Goal: Information Seeking & Learning: Learn about a topic

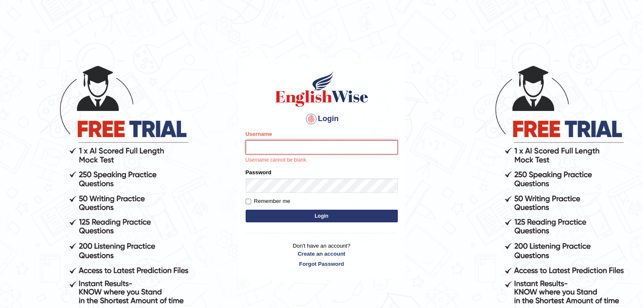
click at [355, 150] on input "Username" at bounding box center [321, 147] width 152 height 14
click at [338, 147] on input "Username" at bounding box center [321, 147] width 152 height 14
type input "Hitesh13_1"
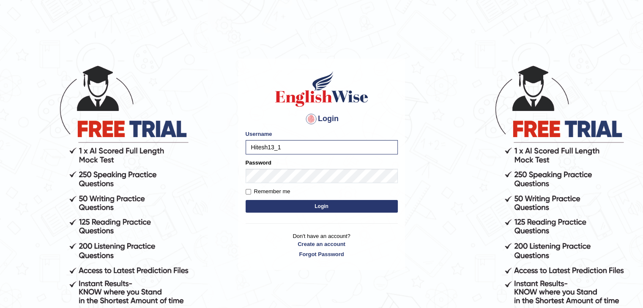
click at [336, 206] on button "Login" at bounding box center [321, 206] width 152 height 13
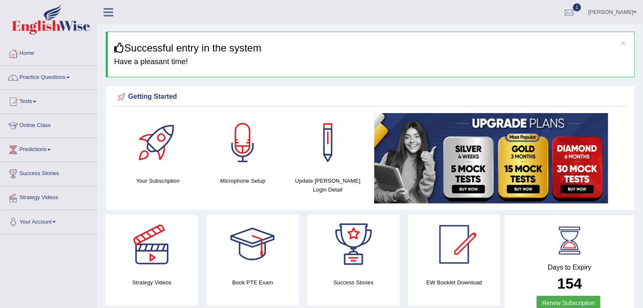
click at [46, 78] on link "Practice Questions" at bounding box center [48, 76] width 96 height 21
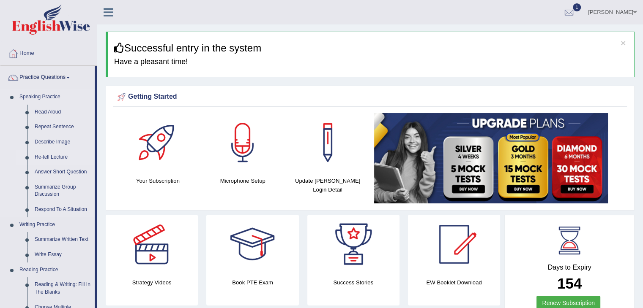
click at [48, 158] on link "Re-tell Lecture" at bounding box center [63, 157] width 64 height 15
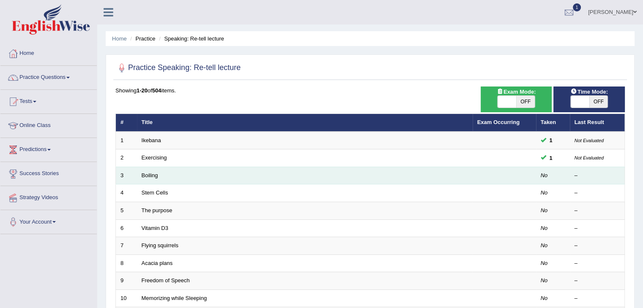
click at [137, 170] on td "Boiling" at bounding box center [304, 176] width 335 height 18
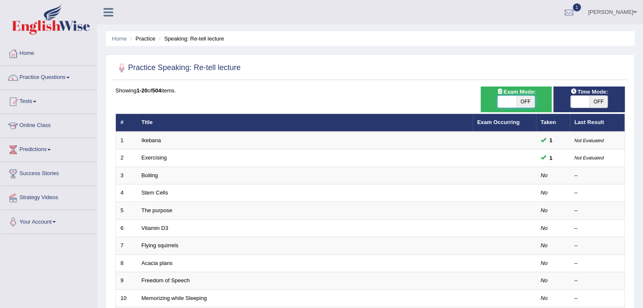
click at [510, 99] on span at bounding box center [506, 102] width 19 height 12
checkbox input "true"
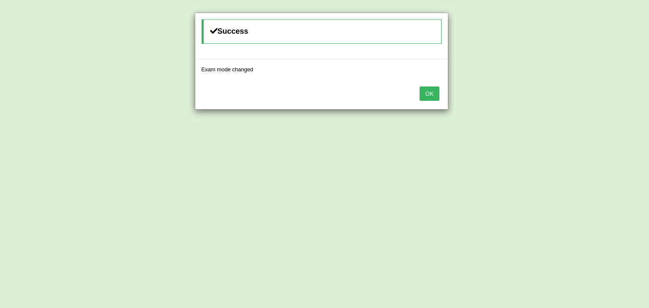
click at [432, 90] on button "OK" at bounding box center [429, 94] width 19 height 14
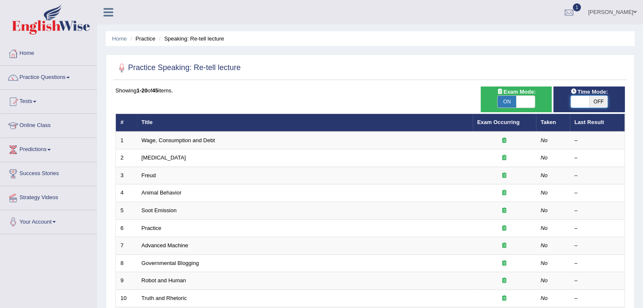
click at [585, 99] on span at bounding box center [579, 102] width 19 height 12
checkbox input "true"
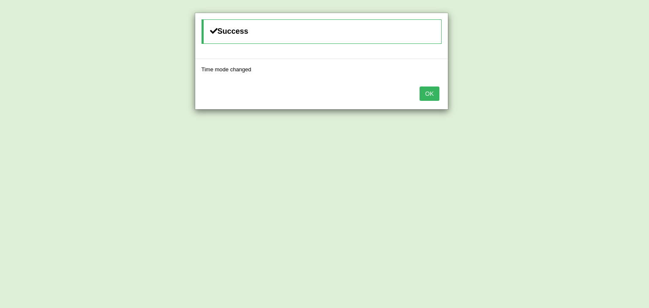
click at [435, 95] on button "OK" at bounding box center [429, 94] width 19 height 14
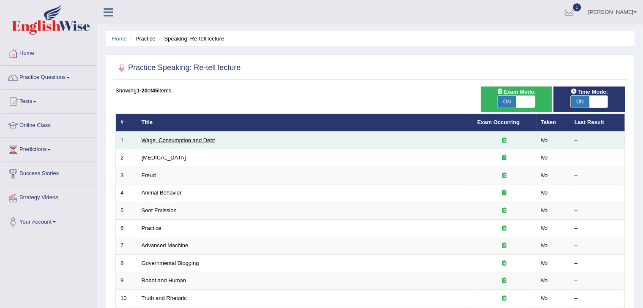
click at [173, 139] on link "Wage, Consumption and Debt" at bounding box center [179, 140] width 74 height 6
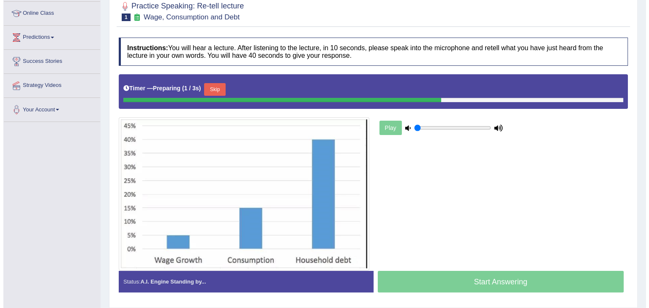
scroll to position [113, 0]
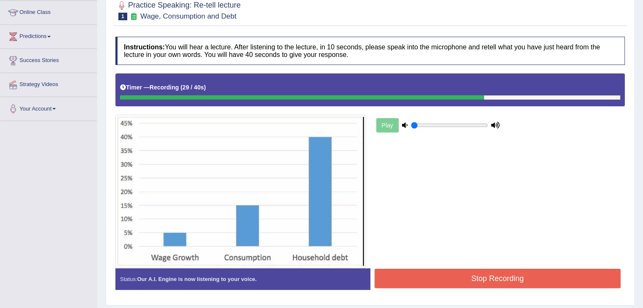
click at [433, 274] on button "Stop Recording" at bounding box center [497, 278] width 246 height 19
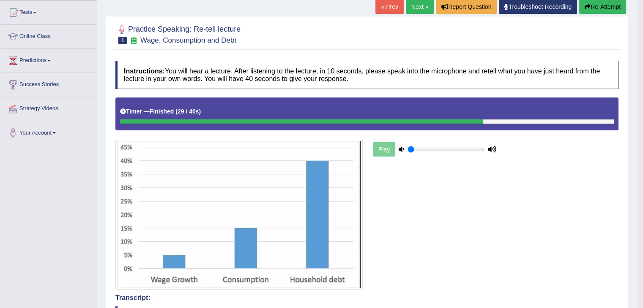
scroll to position [86, 0]
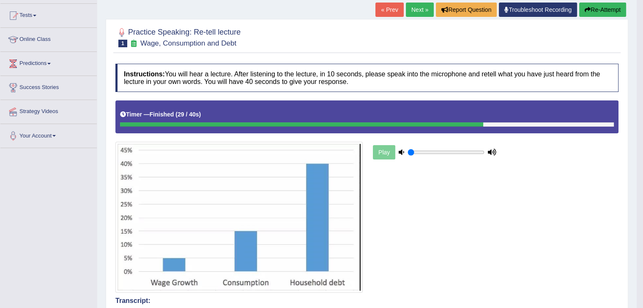
click at [412, 7] on link "Next »" at bounding box center [420, 10] width 28 height 14
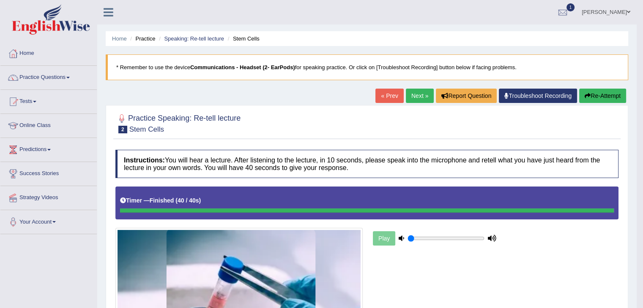
click at [406, 98] on link "Next »" at bounding box center [420, 96] width 28 height 14
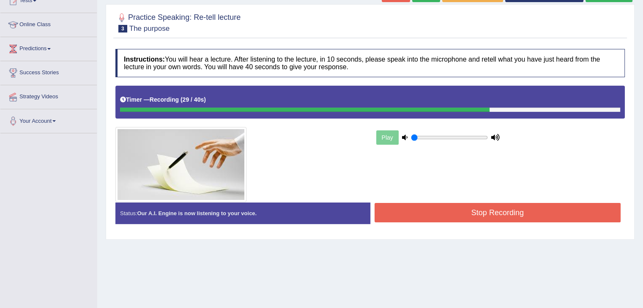
scroll to position [101, 0]
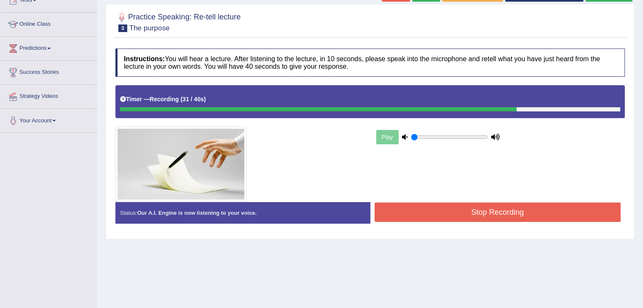
click at [489, 207] on button "Stop Recording" at bounding box center [497, 212] width 246 height 19
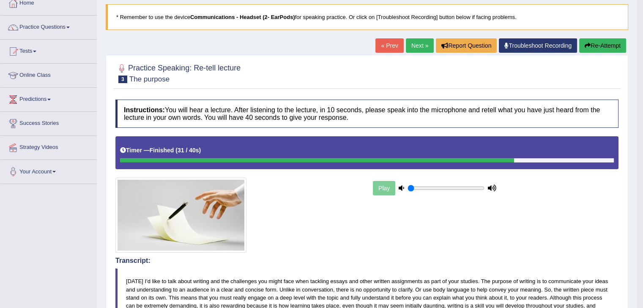
scroll to position [0, 0]
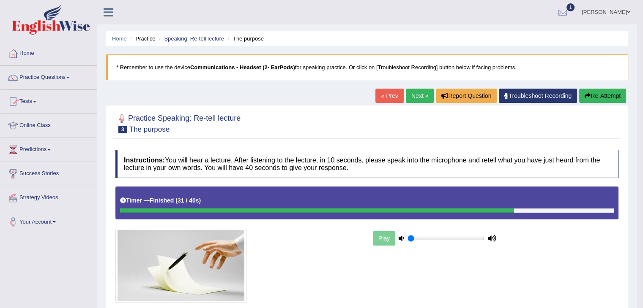
click at [34, 99] on link "Tests" at bounding box center [48, 100] width 96 height 21
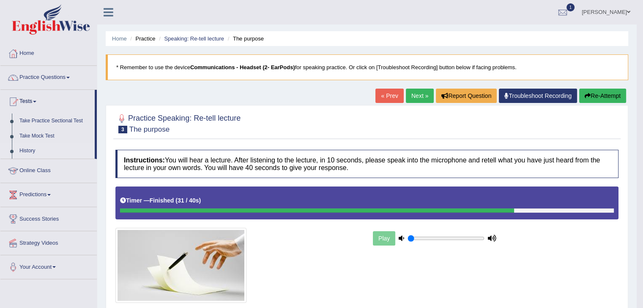
click at [31, 150] on link "History" at bounding box center [55, 151] width 79 height 15
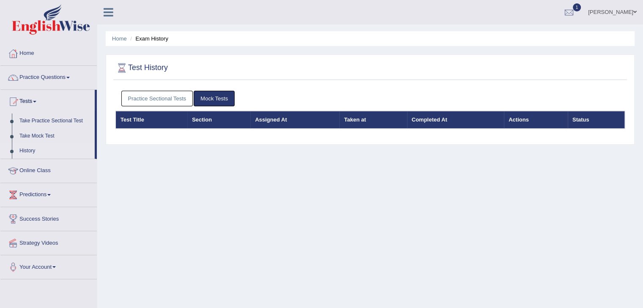
click at [144, 100] on link "Practice Sectional Tests" at bounding box center [157, 99] width 72 height 16
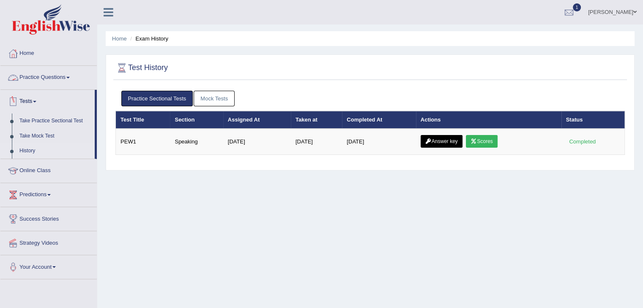
click at [52, 82] on link "Practice Questions" at bounding box center [48, 76] width 96 height 21
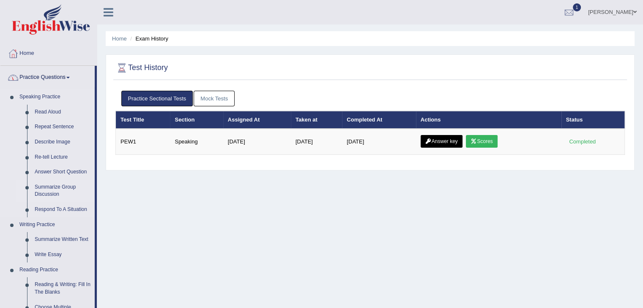
click at [56, 191] on link "Summarize Group Discussion" at bounding box center [63, 191] width 64 height 22
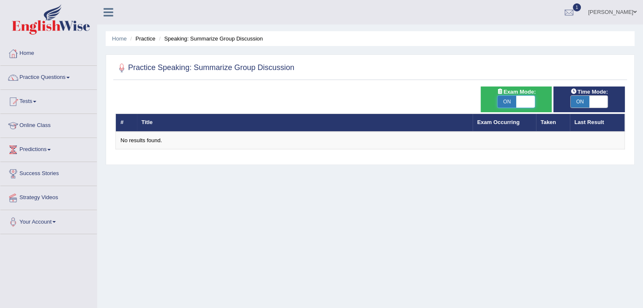
click at [528, 103] on span at bounding box center [525, 102] width 19 height 12
checkbox input "false"
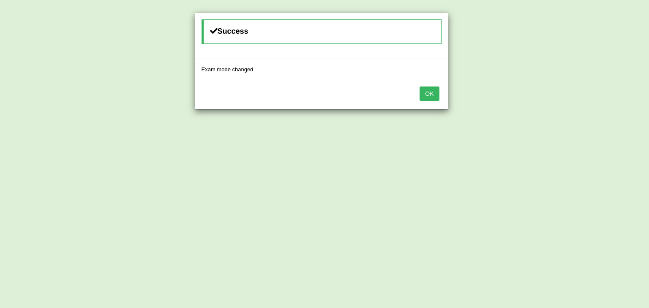
click at [428, 100] on button "OK" at bounding box center [429, 94] width 19 height 14
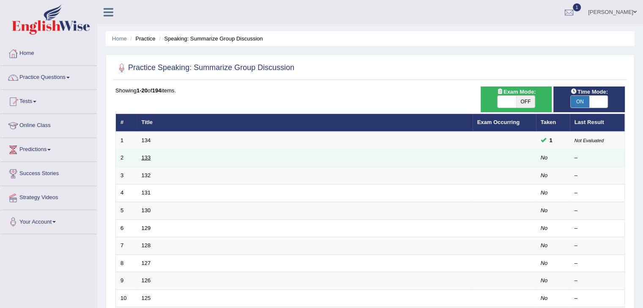
click at [149, 155] on link "133" at bounding box center [146, 158] width 9 height 6
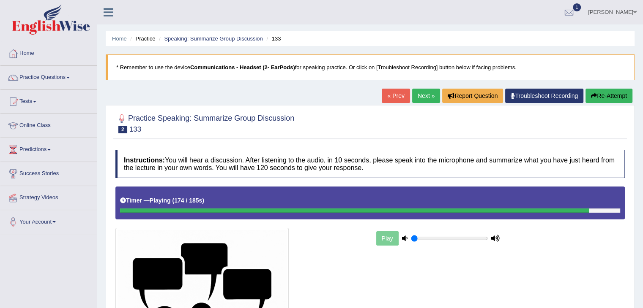
click at [149, 154] on h4 "Instructions: You will hear a discussion. After listening to the audio, in 10 s…" at bounding box center [369, 164] width 509 height 28
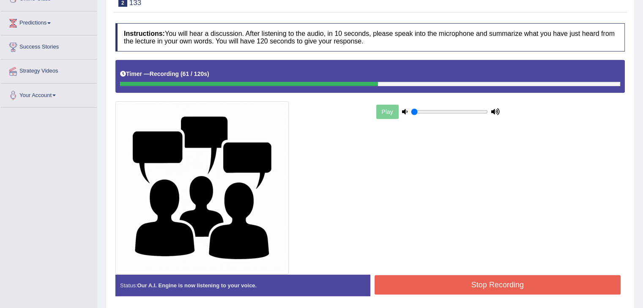
scroll to position [128, 0]
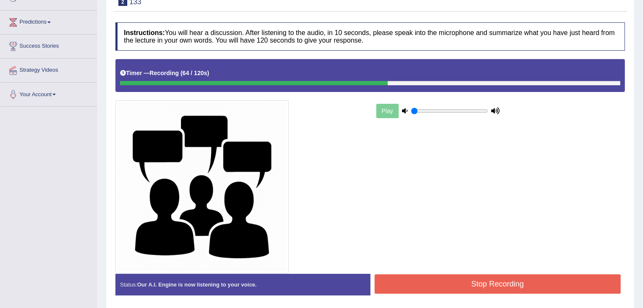
click at [402, 279] on button "Stop Recording" at bounding box center [497, 284] width 246 height 19
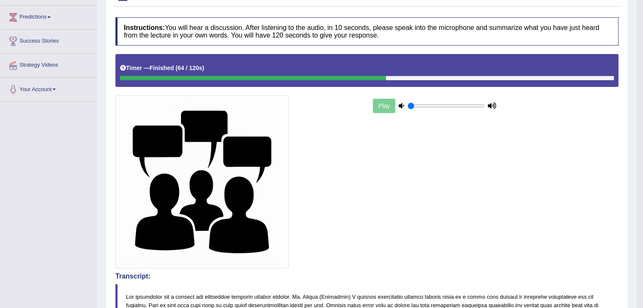
scroll to position [0, 0]
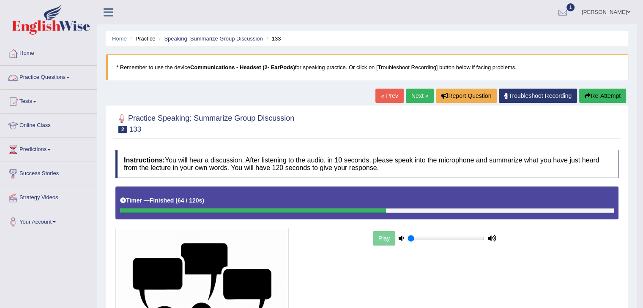
click at [56, 71] on link "Practice Questions" at bounding box center [48, 76] width 96 height 21
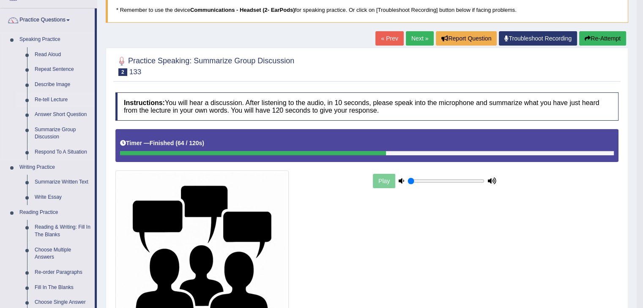
scroll to position [58, 0]
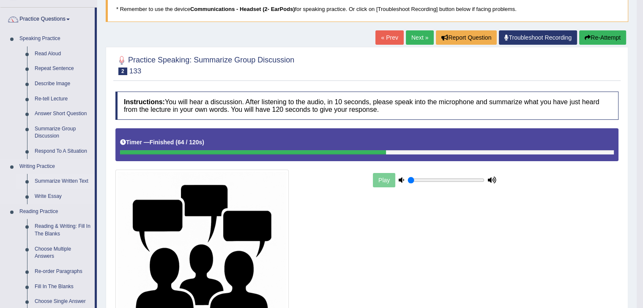
click at [54, 181] on link "Summarize Written Text" at bounding box center [63, 181] width 64 height 15
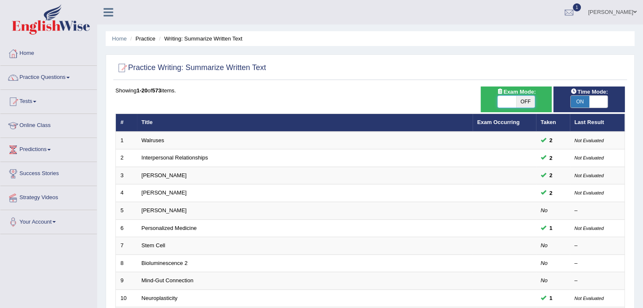
click at [508, 103] on span at bounding box center [506, 102] width 19 height 12
checkbox input "true"
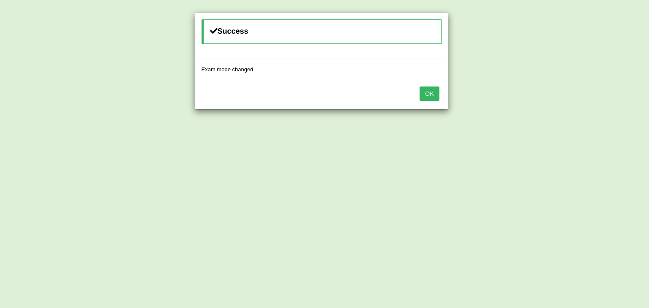
click at [425, 97] on button "OK" at bounding box center [429, 94] width 19 height 14
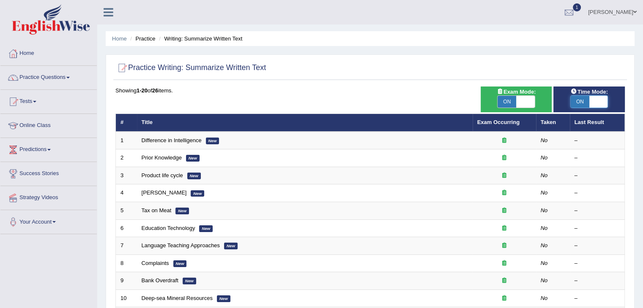
click at [606, 98] on span at bounding box center [598, 102] width 19 height 12
checkbox input "false"
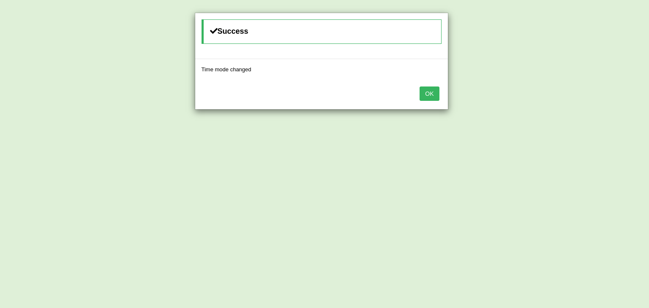
click at [434, 96] on button "OK" at bounding box center [429, 94] width 19 height 14
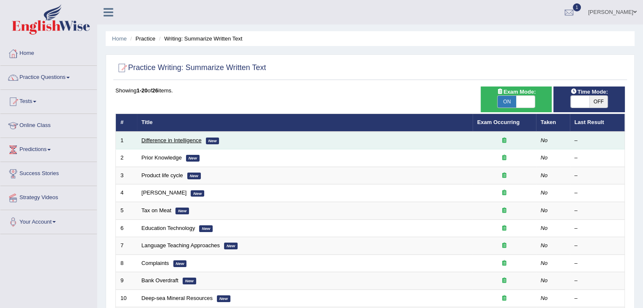
click at [185, 142] on link "Difference in Intelligence" at bounding box center [172, 140] width 60 height 6
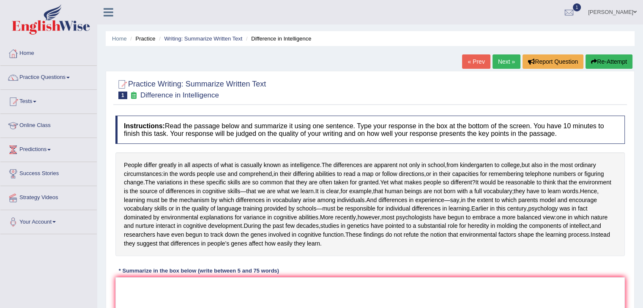
click at [209, 33] on ul "Home Practice Writing: Summarize Written Text Difference in Intelligence" at bounding box center [370, 38] width 529 height 15
click at [210, 36] on link "Writing: Summarize Written Text" at bounding box center [203, 38] width 78 height 6
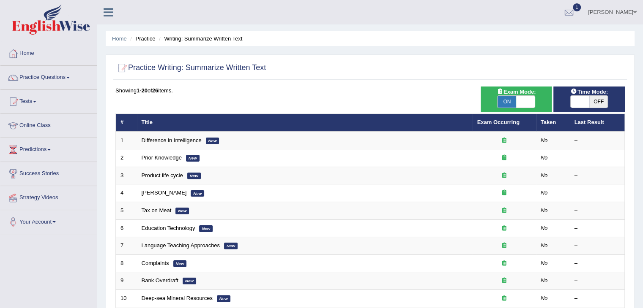
click at [592, 104] on span "OFF" at bounding box center [598, 102] width 19 height 12
checkbox input "true"
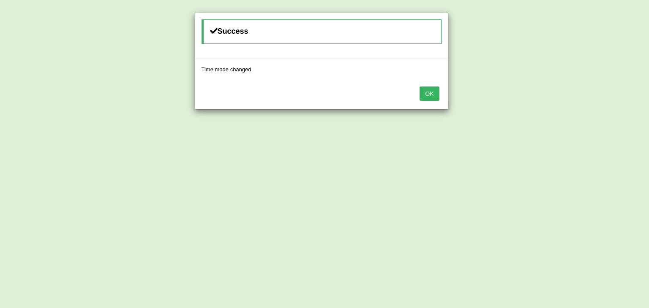
click at [436, 90] on button "OK" at bounding box center [429, 94] width 19 height 14
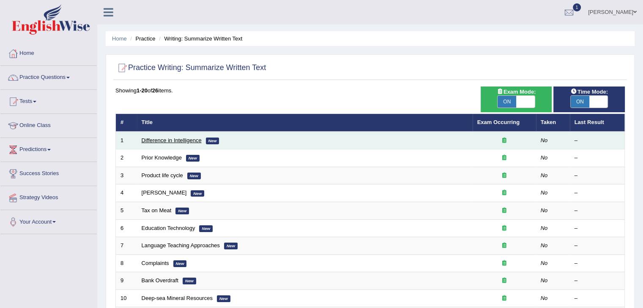
click at [157, 139] on link "Difference in Intelligence" at bounding box center [172, 140] width 60 height 6
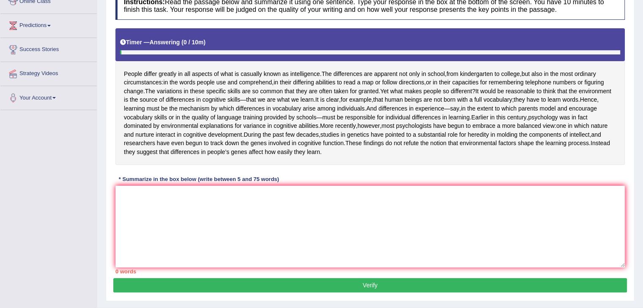
scroll to position [123, 0]
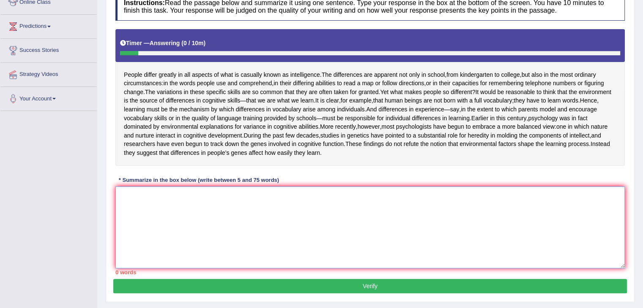
click at [314, 242] on textarea at bounding box center [369, 228] width 509 height 82
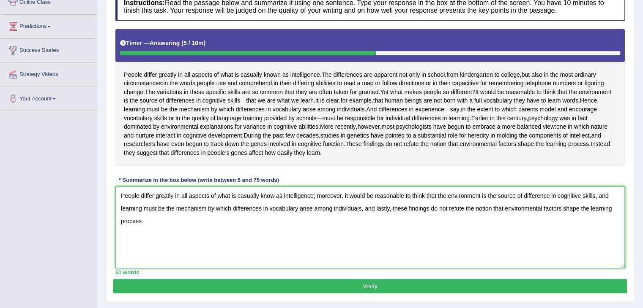
drag, startPoint x: 334, startPoint y: 218, endPoint x: 363, endPoint y: 213, distance: 28.8
click at [363, 213] on textarea "People differ greatly in all aspects of what is casually know as intelligence; …" at bounding box center [369, 228] width 509 height 82
click at [368, 193] on div "Instructions: Read the passage below and summarize it using one sentence. Type …" at bounding box center [369, 133] width 513 height 291
click at [341, 209] on textarea "People differ greatly in all aspects of what is casually know as intelligence; …" at bounding box center [369, 228] width 509 height 82
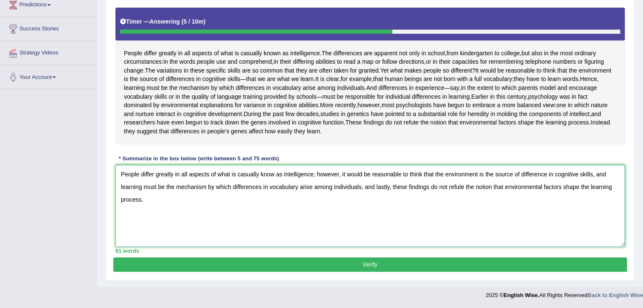
scroll to position [153, 0]
type textarea "People differ greatly in all aspects of what is casually know as intelligence; …"
click at [360, 268] on button "Verify" at bounding box center [369, 265] width 513 height 14
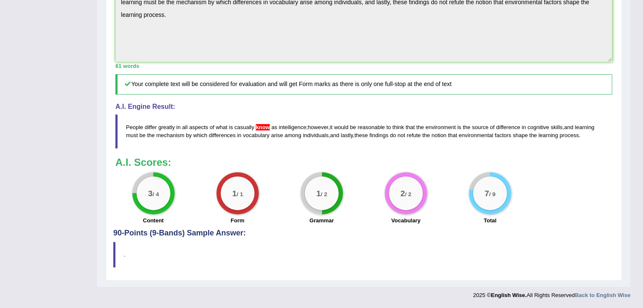
scroll to position [310, 0]
click at [263, 126] on span "know" at bounding box center [263, 127] width 14 height 6
click at [257, 127] on span "know" at bounding box center [263, 127] width 14 height 6
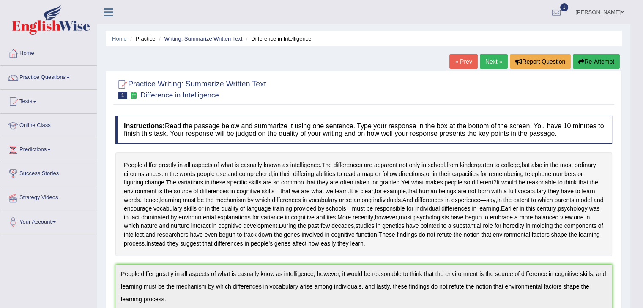
scroll to position [0, 0]
click at [482, 66] on link "Next »" at bounding box center [494, 62] width 28 height 14
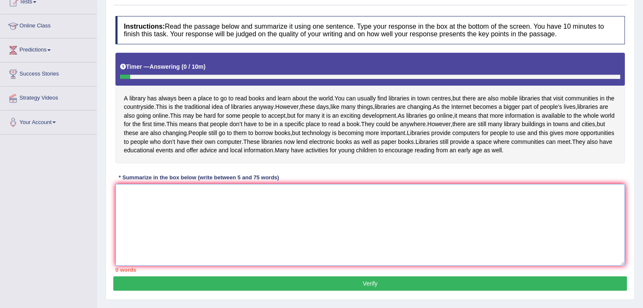
click at [340, 258] on textarea at bounding box center [369, 225] width 509 height 82
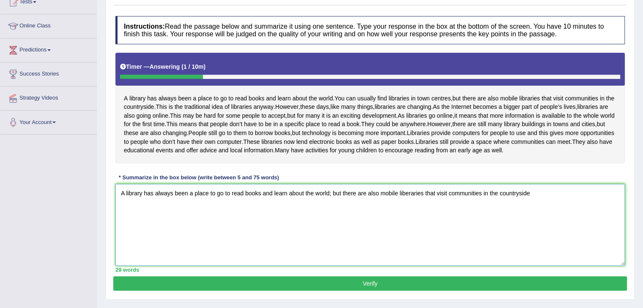
click at [342, 224] on textarea "A library has always been a place to go to read books and learn about the world…" at bounding box center [369, 225] width 509 height 82
click at [393, 225] on textarea "A library has always been a place to go to read books and learn about the world…" at bounding box center [369, 225] width 509 height 82
click at [578, 220] on textarea "A library has always been a place to go to read books and learn about the world…" at bounding box center [369, 225] width 509 height 82
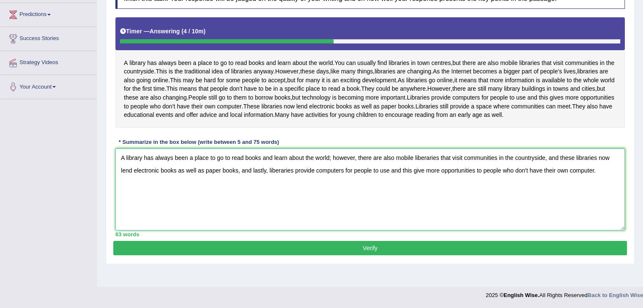
scroll to position [152, 0]
type textarea "A library has always been a place to go to read books and learn about the world…"
click at [468, 256] on button "Verify" at bounding box center [369, 248] width 513 height 14
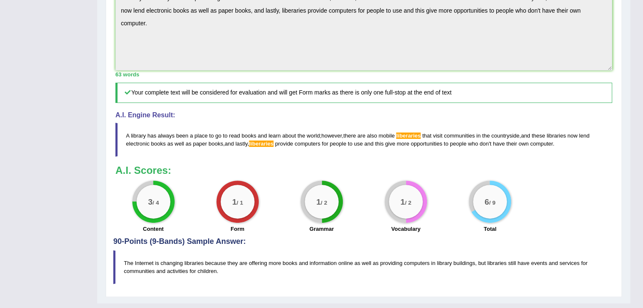
scroll to position [272, 0]
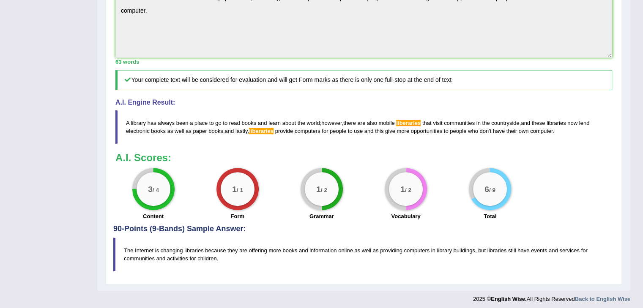
click at [253, 134] on span "liberaries" at bounding box center [261, 131] width 25 height 6
click at [265, 134] on span "liberaries" at bounding box center [261, 131] width 25 height 6
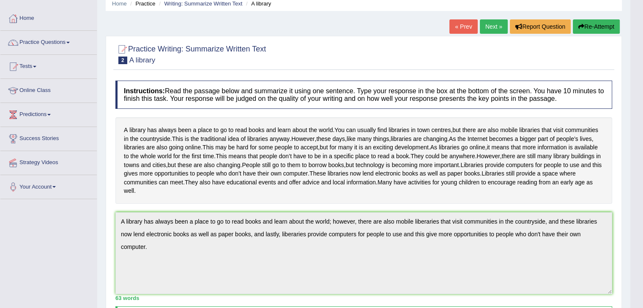
scroll to position [33, 0]
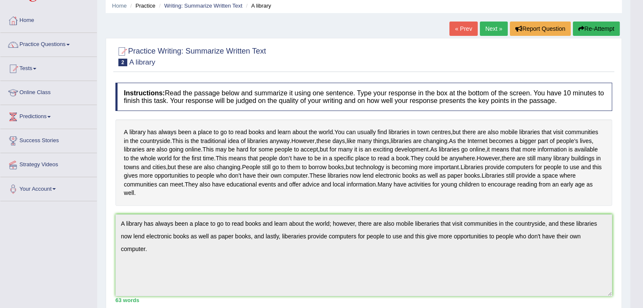
click at [586, 31] on button "Re-Attempt" at bounding box center [595, 29] width 47 height 14
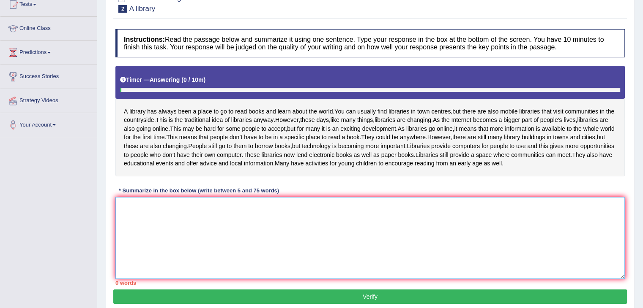
click at [442, 279] on textarea at bounding box center [369, 238] width 509 height 82
paste textarea "A library has always been a place to go to read books and learn about the world…"
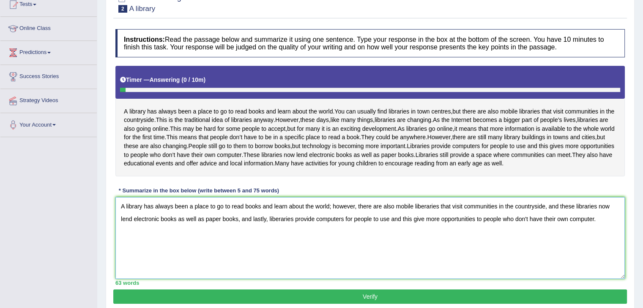
click at [277, 254] on textarea "A library has always been a place to go to read books and learn about the world…" at bounding box center [369, 238] width 509 height 82
click at [424, 239] on textarea "A library has always been a place to go to read books and learn about the world…" at bounding box center [369, 238] width 509 height 82
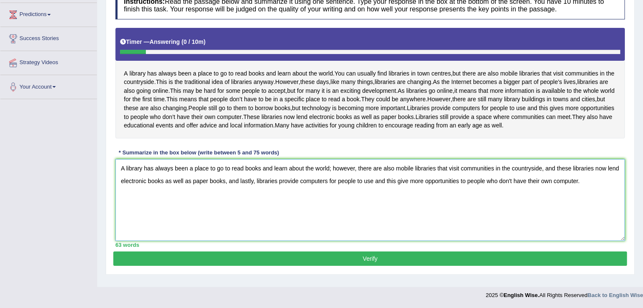
click at [556, 177] on textarea "A library has always been a place to go to read books and learn about the world…" at bounding box center [369, 200] width 509 height 82
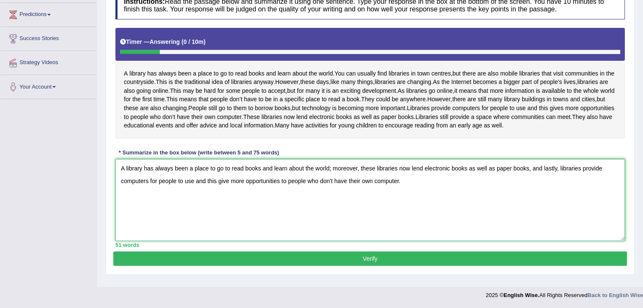
drag, startPoint x: 560, startPoint y: 172, endPoint x: 570, endPoint y: 213, distance: 41.3
click at [570, 213] on textarea "A library has always been a place to go to read books and learn about the world…" at bounding box center [369, 200] width 509 height 82
click at [360, 174] on textarea "A library has always been a place to go to read books and learn about the world…" at bounding box center [369, 200] width 509 height 82
paste textarea "libraries provide computers for people to use and this give more opportunities …"
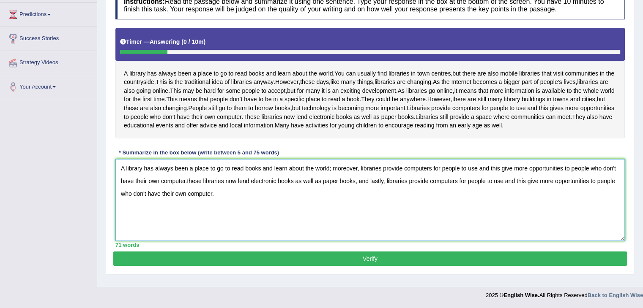
click at [387, 188] on textarea "A library has always been a place to go to read books and learn about the world…" at bounding box center [369, 200] width 509 height 82
drag, startPoint x: 387, startPoint y: 188, endPoint x: 417, endPoint y: 241, distance: 60.7
click at [417, 241] on textarea "A library has always been a place to go to read books and learn about the world…" at bounding box center [369, 200] width 509 height 82
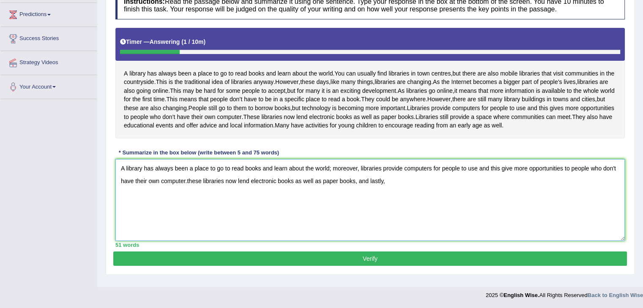
click at [187, 187] on textarea "A library has always been a place to go to read books and learn about the world…" at bounding box center [369, 200] width 509 height 82
click at [417, 189] on textarea "A library has always been a place to go to read books and learn about the world…" at bounding box center [369, 200] width 509 height 82
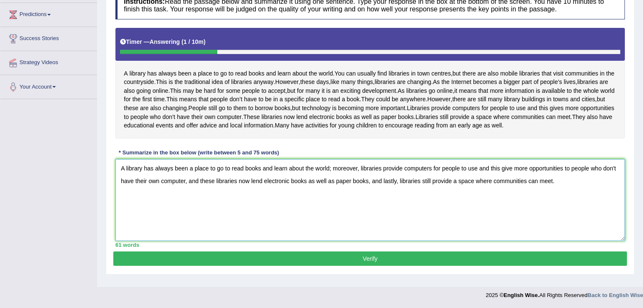
type textarea "A library has always been a place to go to read books and learn about the world…"
click at [350, 266] on button "Verify" at bounding box center [369, 259] width 513 height 14
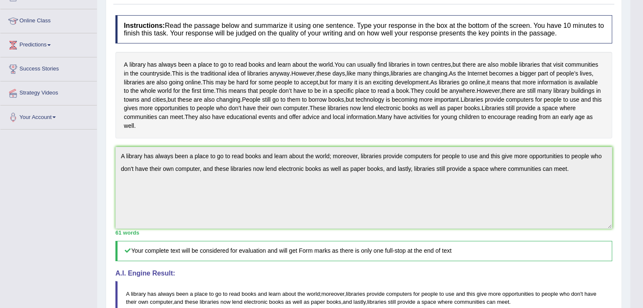
scroll to position [0, 0]
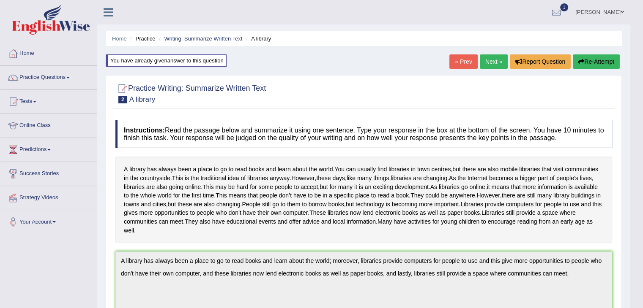
click at [35, 84] on link "Practice Questions" at bounding box center [48, 76] width 96 height 21
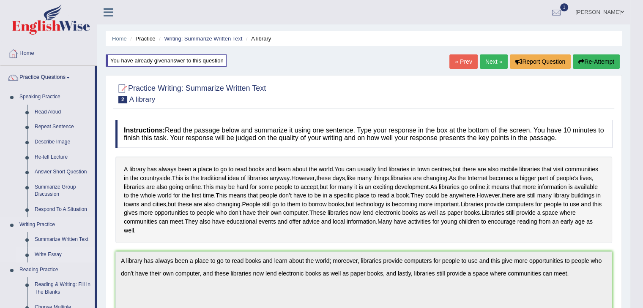
click at [52, 253] on link "Write Essay" at bounding box center [63, 255] width 64 height 15
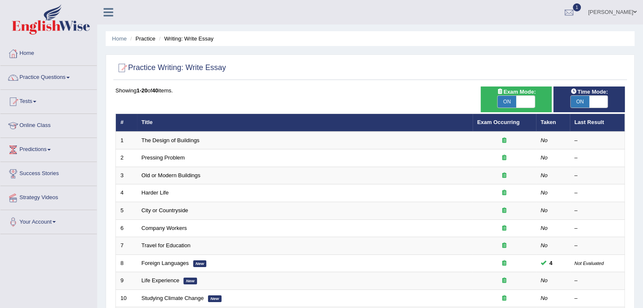
click at [28, 152] on link "Predictions" at bounding box center [48, 148] width 96 height 21
click at [43, 173] on link "Latest Predictions" at bounding box center [55, 169] width 79 height 15
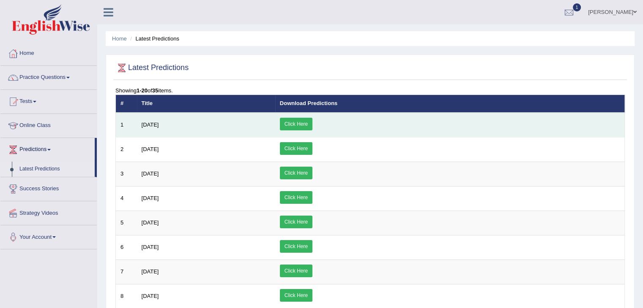
click at [312, 123] on link "Click Here" at bounding box center [296, 124] width 33 height 13
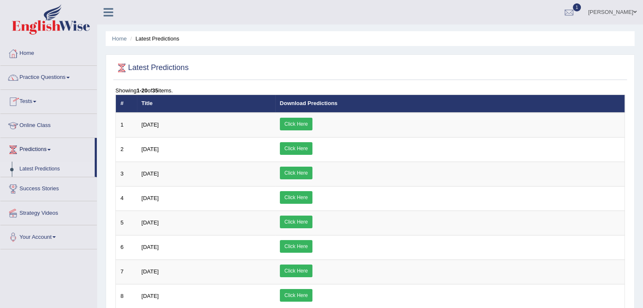
click at [44, 78] on link "Practice Questions" at bounding box center [48, 76] width 96 height 21
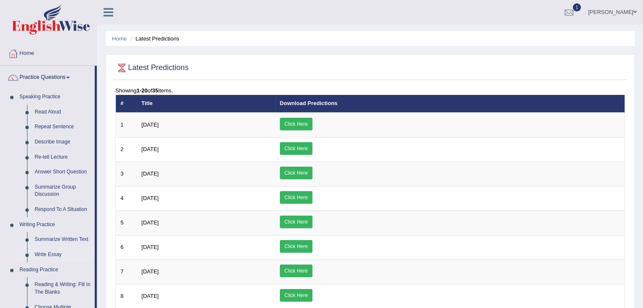
click at [44, 254] on link "Write Essay" at bounding box center [63, 255] width 64 height 15
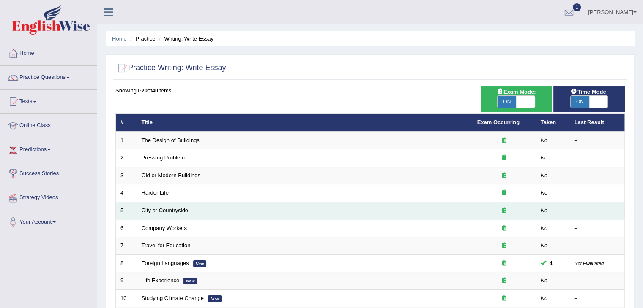
click at [156, 211] on link "City or Countryside" at bounding box center [165, 210] width 47 height 6
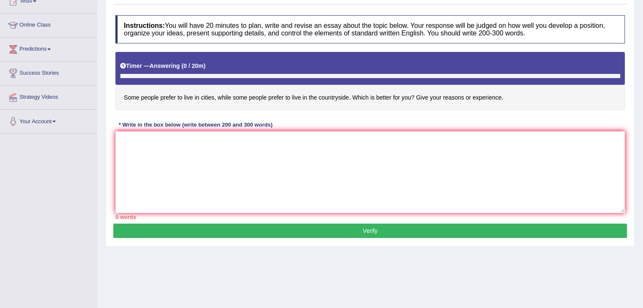
scroll to position [105, 0]
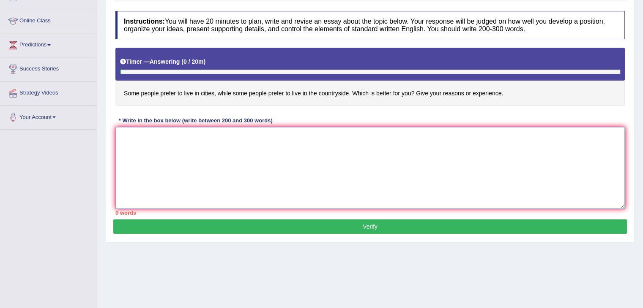
click at [245, 184] on textarea at bounding box center [369, 168] width 509 height 82
type textarea "t"
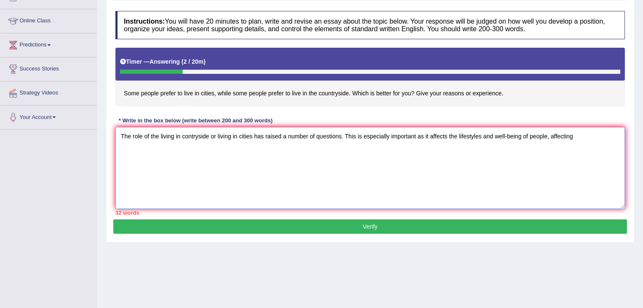
click at [482, 136] on textarea "The role of the living in contryside or living in cities has raised a number of…" at bounding box center [369, 168] width 509 height 82
click at [600, 137] on textarea "The role of the living in contryside or living in cities has raised a number of…" at bounding box center [369, 168] width 509 height 82
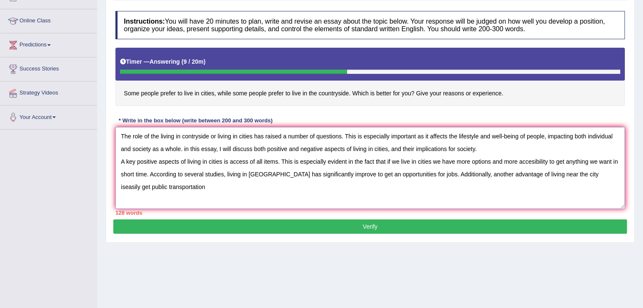
click at [556, 170] on textarea "The role of the living in contryside or living in cities has raised a number of…" at bounding box center [369, 168] width 509 height 82
click at [197, 180] on textarea "The role of the living in contryside or living in cities has raised a number of…" at bounding box center [369, 168] width 509 height 82
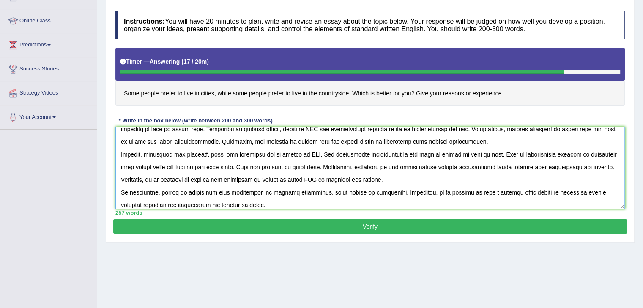
scroll to position [0, 0]
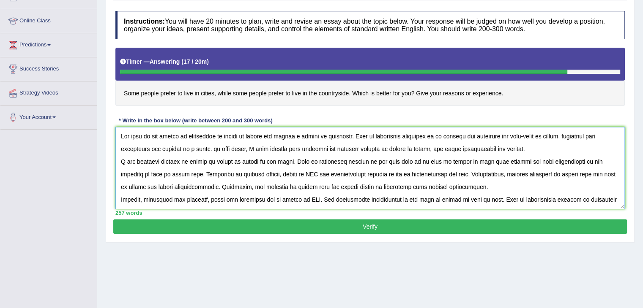
click at [188, 134] on textarea at bounding box center [369, 168] width 509 height 82
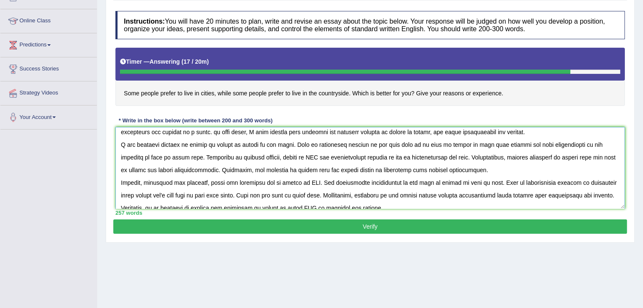
scroll to position [51, 0]
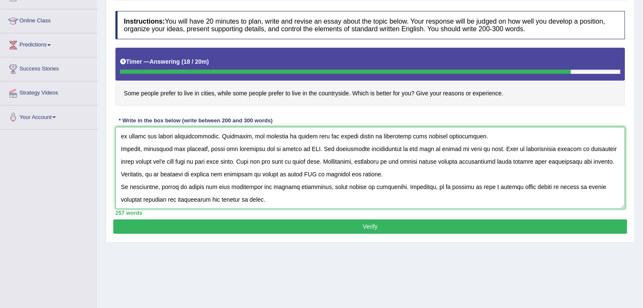
click at [276, 200] on textarea at bounding box center [369, 168] width 509 height 82
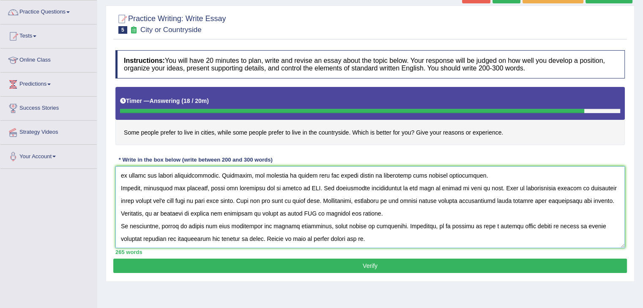
scroll to position [135, 0]
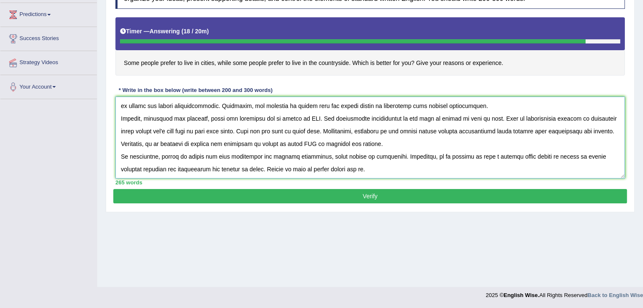
type textarea "The role of the living in countryside or living in cities has raised a number o…"
click at [308, 199] on button "Verify" at bounding box center [369, 196] width 513 height 14
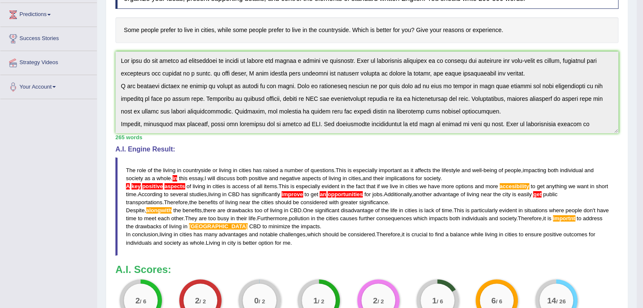
scroll to position [51, 0]
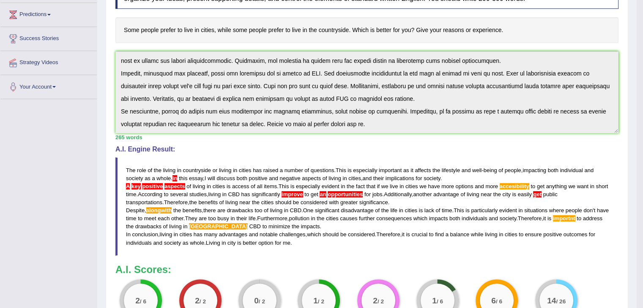
click at [359, 154] on div "Instructions: You will have 20 minutes to plan, write and revise an essay about…" at bounding box center [366, 156] width 507 height 360
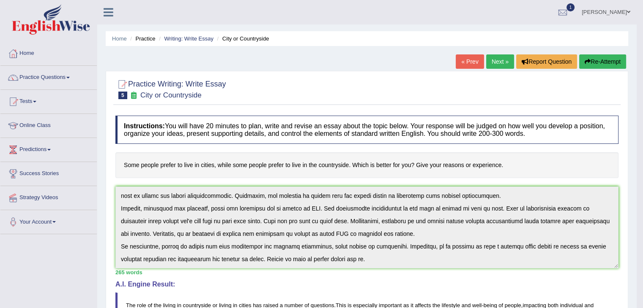
click at [605, 61] on button "Re-Attempt" at bounding box center [602, 62] width 47 height 14
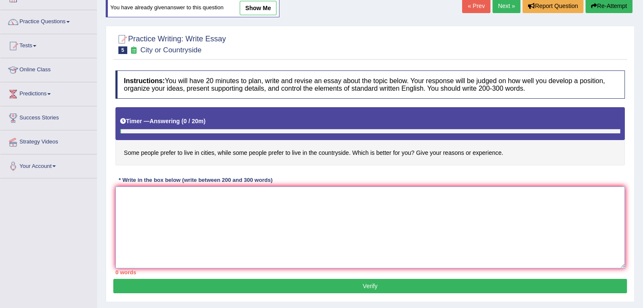
click at [438, 243] on textarea at bounding box center [369, 228] width 509 height 82
paste textarea "The role of the living in countryside or living in cities has raised a number o…"
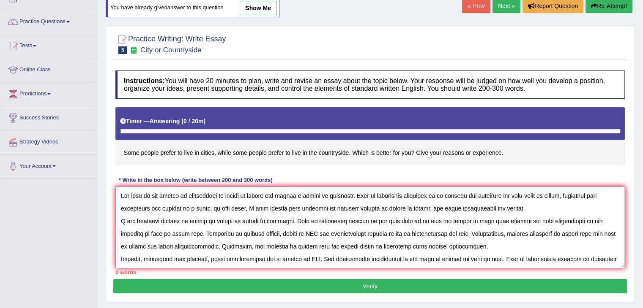
scroll to position [45, 0]
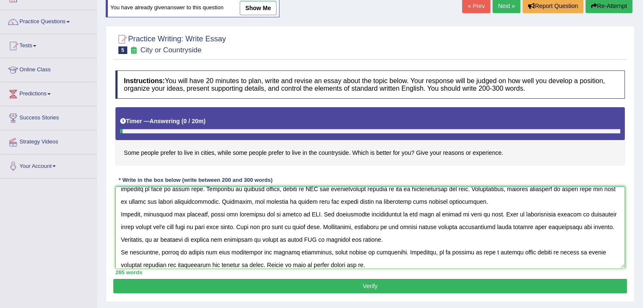
click at [284, 243] on textarea at bounding box center [369, 228] width 509 height 82
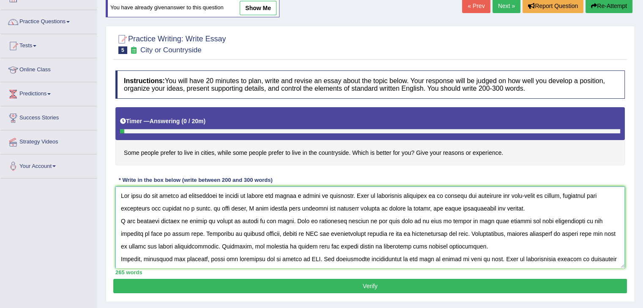
scroll to position [0, 0]
click at [531, 219] on textarea at bounding box center [369, 228] width 509 height 82
click at [212, 205] on textarea at bounding box center [369, 228] width 509 height 82
click at [180, 222] on textarea at bounding box center [369, 228] width 509 height 82
click at [331, 234] on textarea at bounding box center [369, 228] width 509 height 82
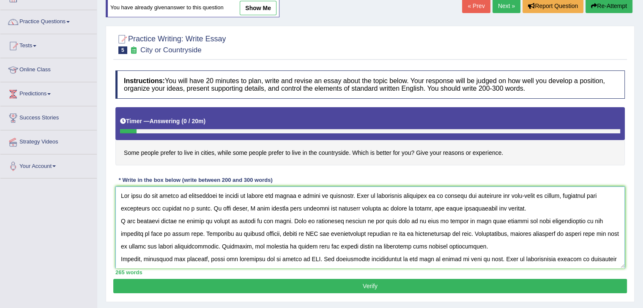
click at [396, 229] on textarea at bounding box center [369, 228] width 509 height 82
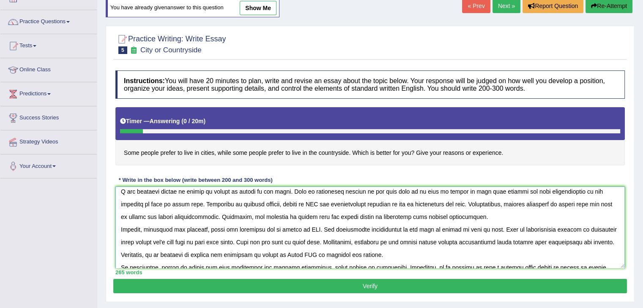
scroll to position [32, 0]
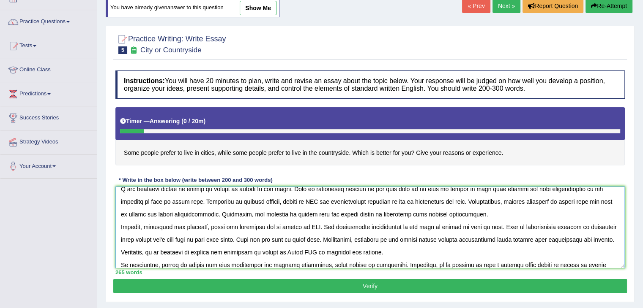
click at [158, 230] on textarea at bounding box center [369, 228] width 509 height 82
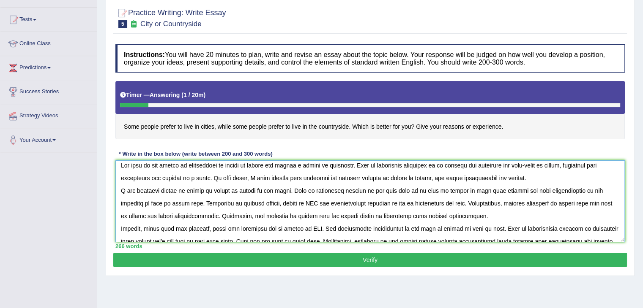
scroll to position [0, 0]
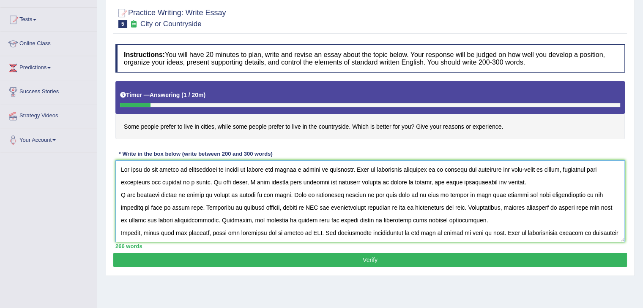
click at [245, 207] on textarea at bounding box center [369, 202] width 509 height 82
click at [250, 210] on textarea at bounding box center [369, 202] width 509 height 82
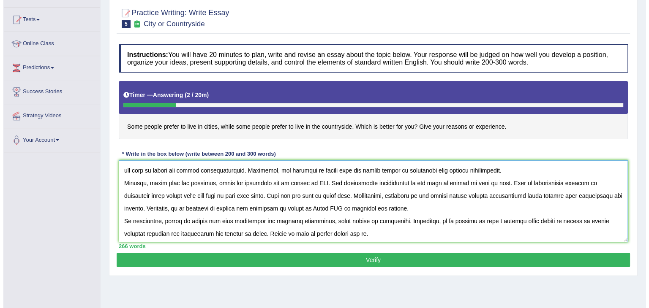
scroll to position [50, 0]
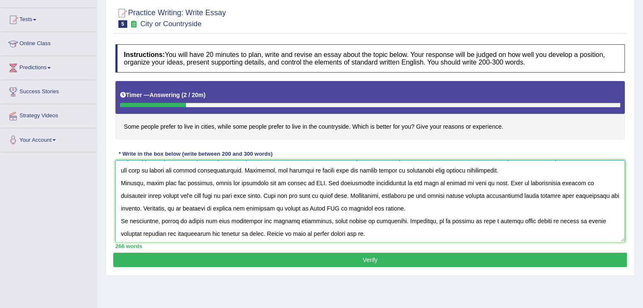
click at [177, 209] on textarea at bounding box center [369, 202] width 509 height 82
click at [478, 183] on textarea at bounding box center [369, 202] width 509 height 82
type textarea "The role of the living in countryside or living in cities has raised a number o…"
click at [297, 259] on button "Verify" at bounding box center [369, 260] width 513 height 14
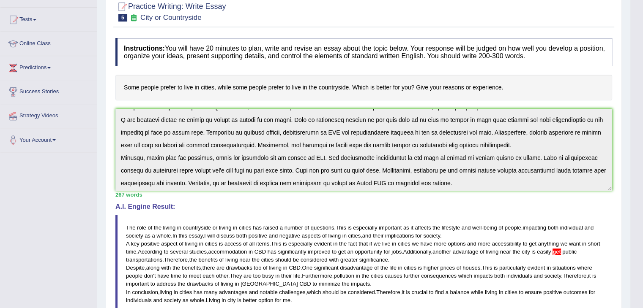
scroll to position [51, 0]
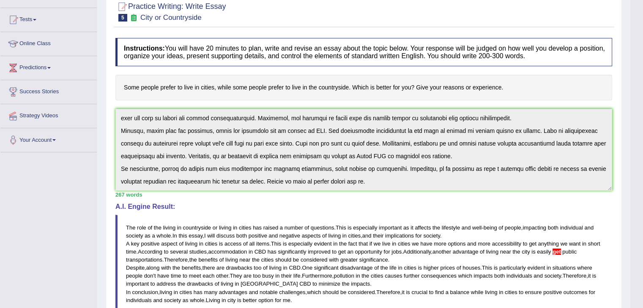
click at [352, 250] on div "Instructions: You will have 20 minutes to plan, write and revise an essay about…" at bounding box center [363, 214] width 501 height 360
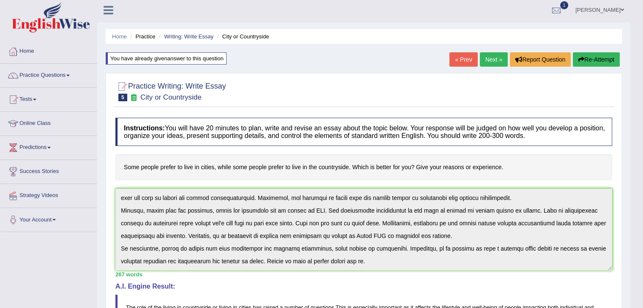
scroll to position [0, 0]
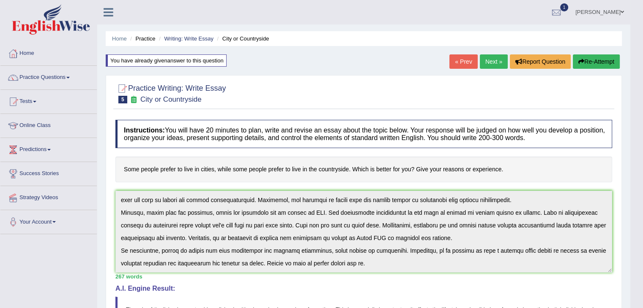
click at [608, 61] on button "Re-Attempt" at bounding box center [595, 62] width 47 height 14
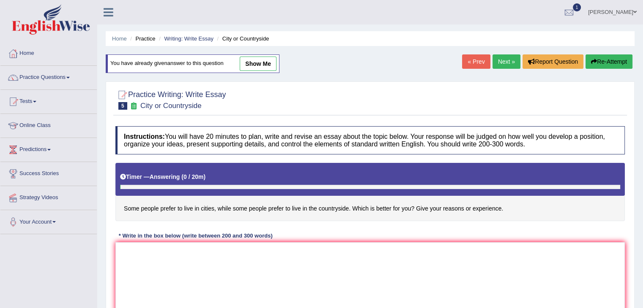
scroll to position [38, 0]
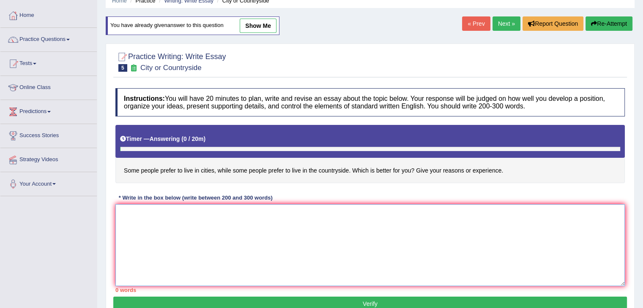
click at [472, 261] on textarea at bounding box center [369, 245] width 509 height 82
paste textarea "The role of the living in countryside or living in cities has raised a number o…"
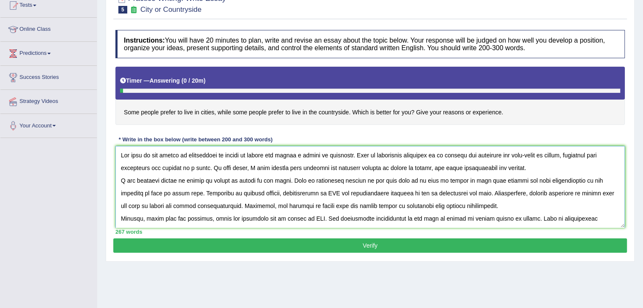
scroll to position [111, 0]
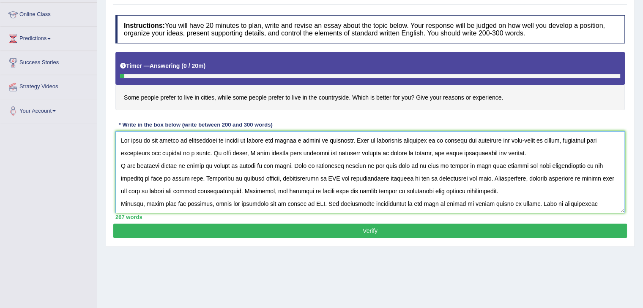
click at [125, 190] on textarea at bounding box center [369, 172] width 509 height 82
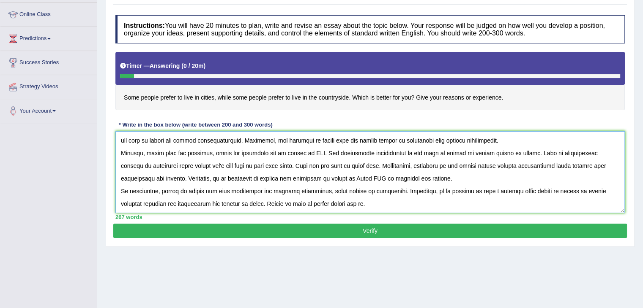
click at [249, 163] on textarea at bounding box center [369, 172] width 509 height 82
click at [261, 166] on textarea at bounding box center [369, 172] width 509 height 82
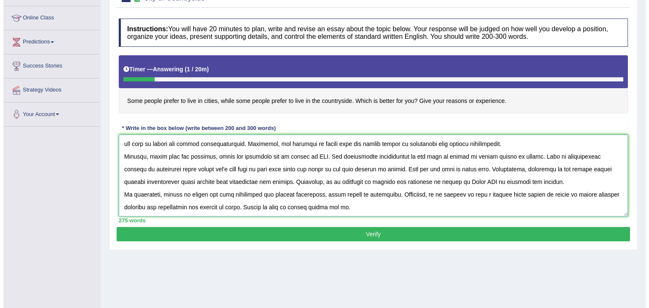
scroll to position [114, 0]
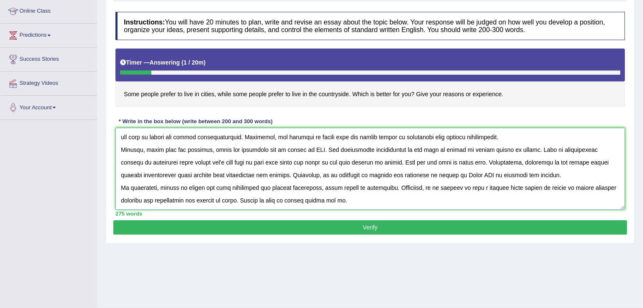
type textarea "The role of the living in countryside or living in cities has raised a number o…"
click at [251, 223] on button "Verify" at bounding box center [369, 228] width 513 height 14
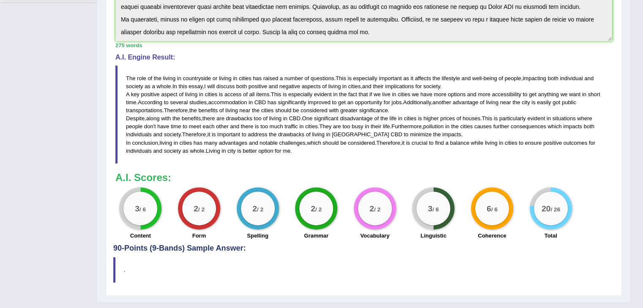
scroll to position [246, 0]
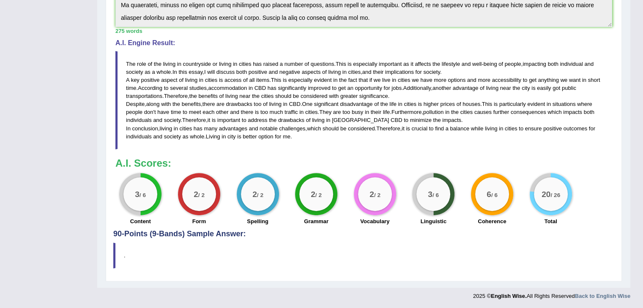
click at [386, 143] on div "Instructions: You will have 20 minutes to plan, write and revise an essay about…" at bounding box center [363, 50] width 501 height 360
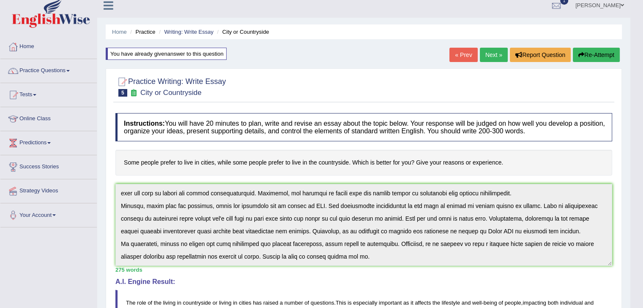
scroll to position [5, 0]
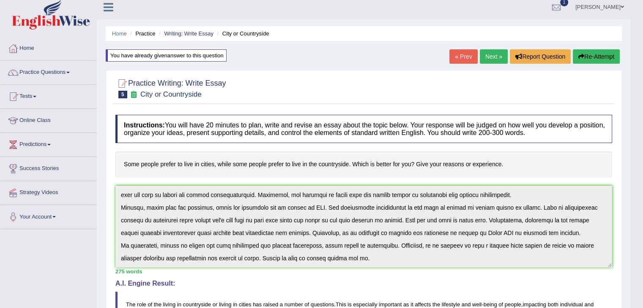
click at [596, 53] on button "Re-Attempt" at bounding box center [595, 56] width 47 height 14
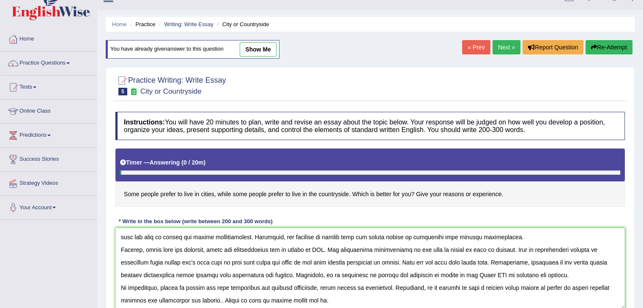
scroll to position [135, 0]
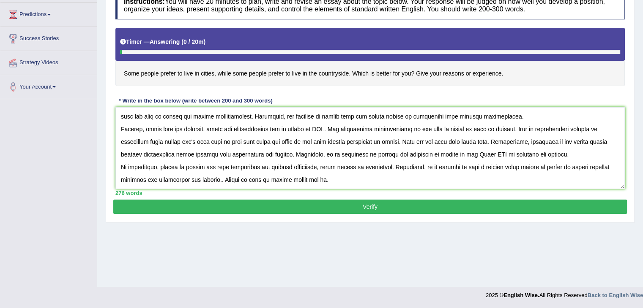
type textarea "The role of the living in the countryside or living in cities has raised a numb…"
click at [436, 204] on button "Verify" at bounding box center [369, 207] width 513 height 14
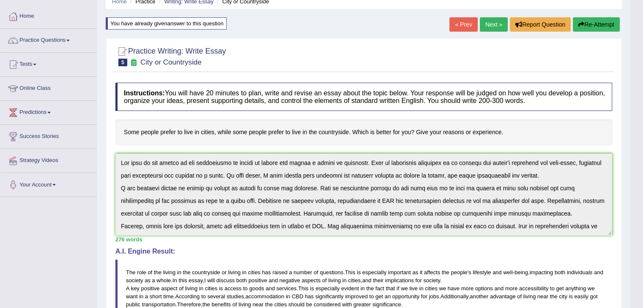
scroll to position [0, 0]
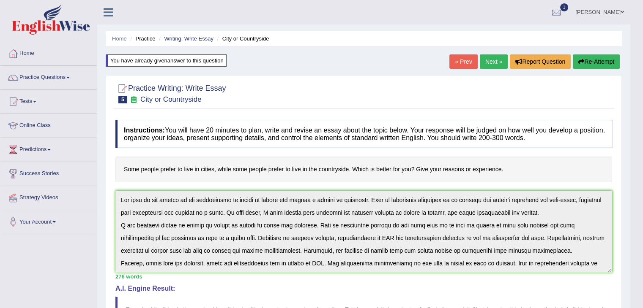
click at [203, 56] on div "You have already given answer to this question" at bounding box center [166, 61] width 121 height 12
click at [204, 56] on div "You have already given answer to this question" at bounding box center [166, 61] width 121 height 12
